Goal: Check status: Check status

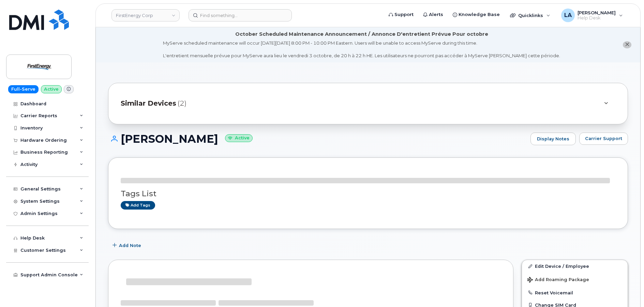
drag, startPoint x: 642, startPoint y: 63, endPoint x: 643, endPoint y: 68, distance: 5.2
drag, startPoint x: 645, startPoint y: 76, endPoint x: 646, endPoint y: 85, distance: 9.2
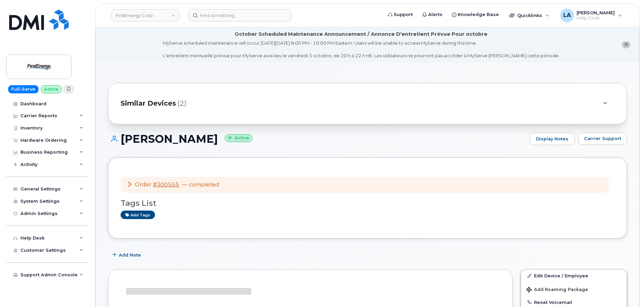
drag, startPoint x: 643, startPoint y: 95, endPoint x: 641, endPoint y: 113, distance: 17.8
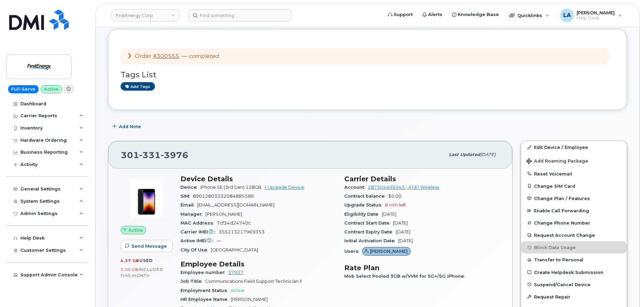
scroll to position [89, 0]
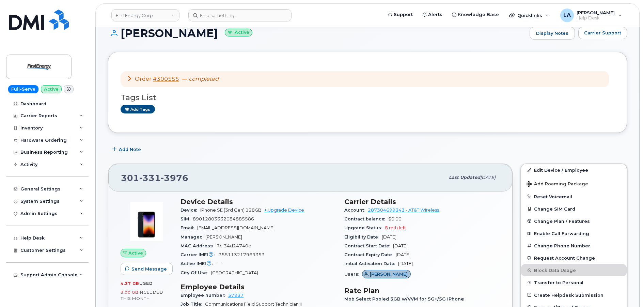
scroll to position [103, 0]
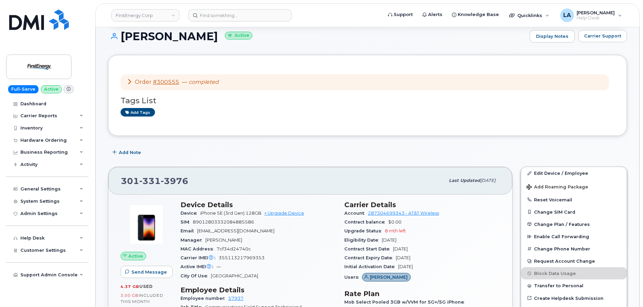
click at [166, 78] on div "Order #300555 — completed" at bounding box center [173, 82] width 92 height 8
click at [161, 82] on link "#300555" at bounding box center [166, 82] width 26 height 6
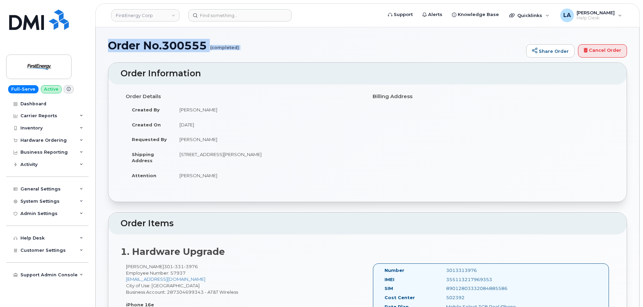
drag, startPoint x: 641, startPoint y: 53, endPoint x: 643, endPoint y: 61, distance: 8.0
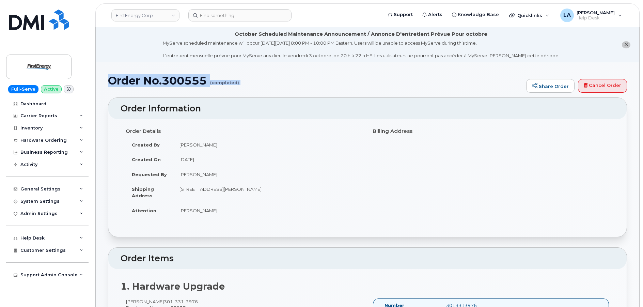
click at [292, 80] on h1 "Order No.300555 (completed)" at bounding box center [315, 81] width 415 height 12
drag, startPoint x: 110, startPoint y: 80, endPoint x: 211, endPoint y: 83, distance: 100.5
click at [211, 83] on h1 "Order No.300555 (completed)" at bounding box center [315, 81] width 415 height 12
copy h1 "Order No.300555"
